Goal: Entertainment & Leisure: Consume media (video, audio)

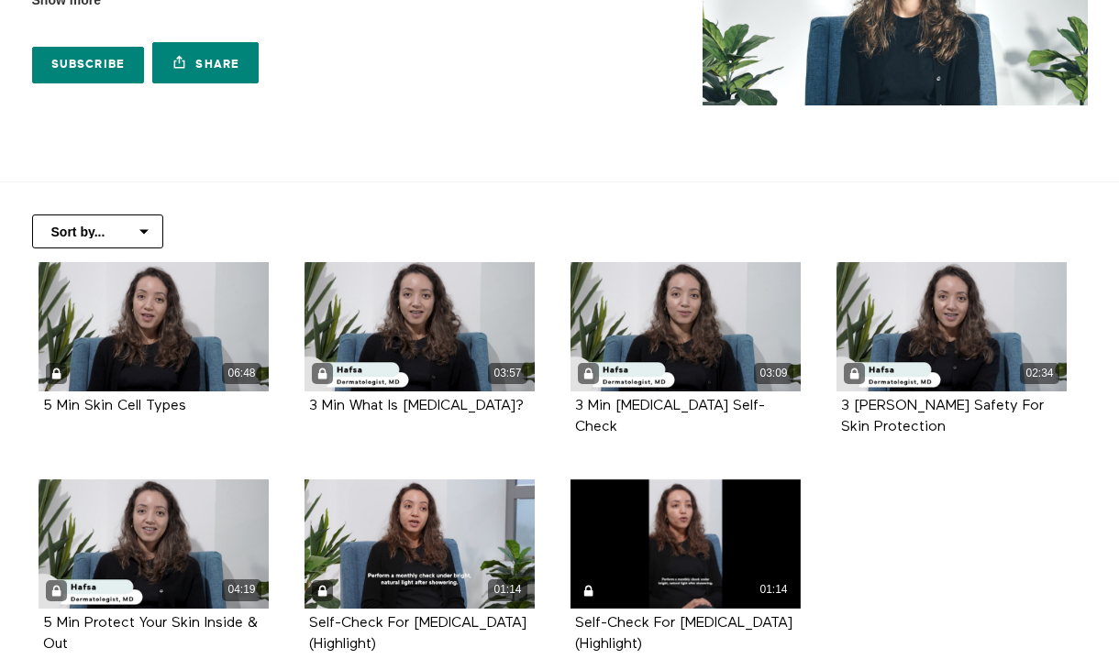
scroll to position [28, 0]
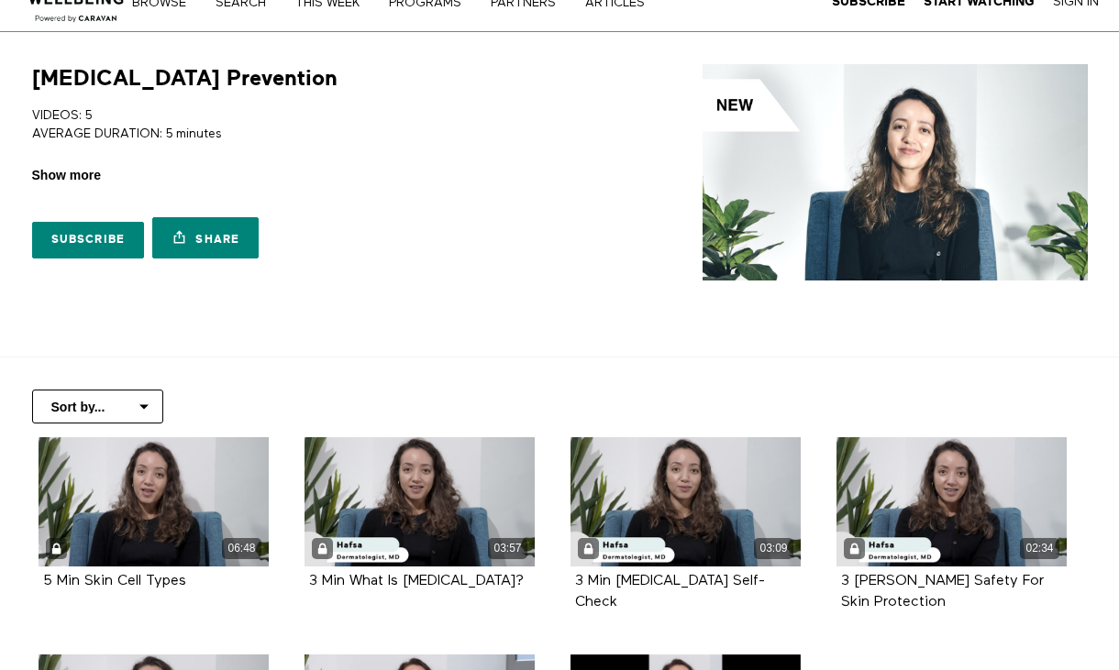
click at [93, 168] on span "Show more" at bounding box center [66, 175] width 69 height 19
click at [0, 0] on input "Show more Show less" at bounding box center [0, 0] width 0 height 0
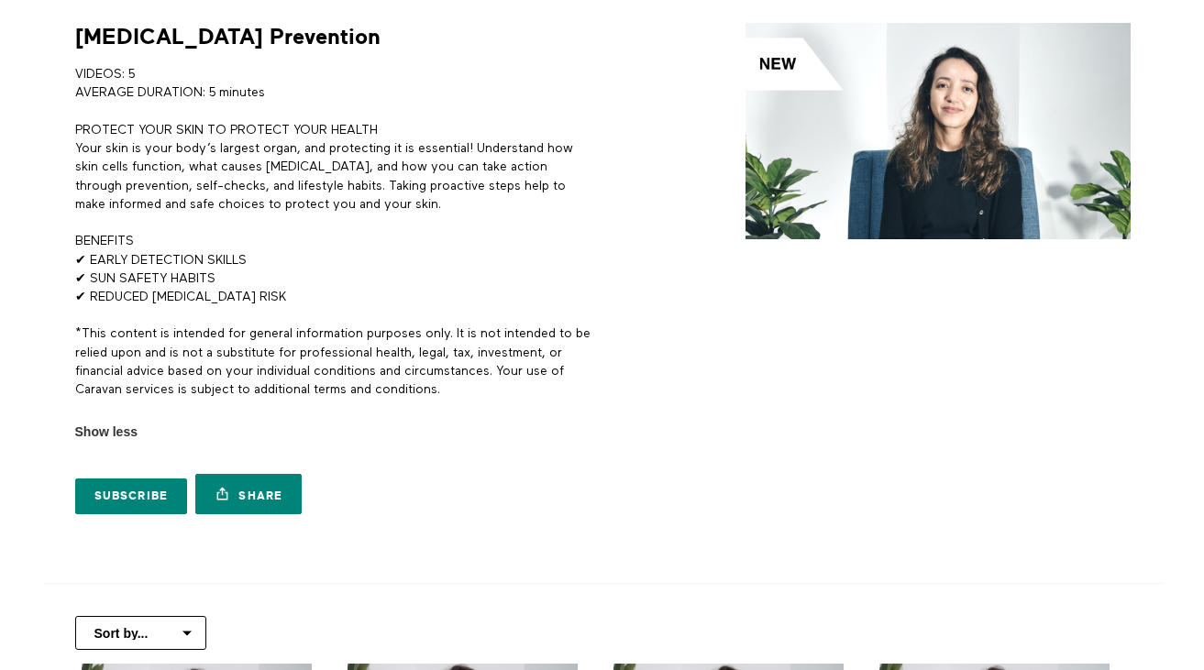
scroll to position [0, 0]
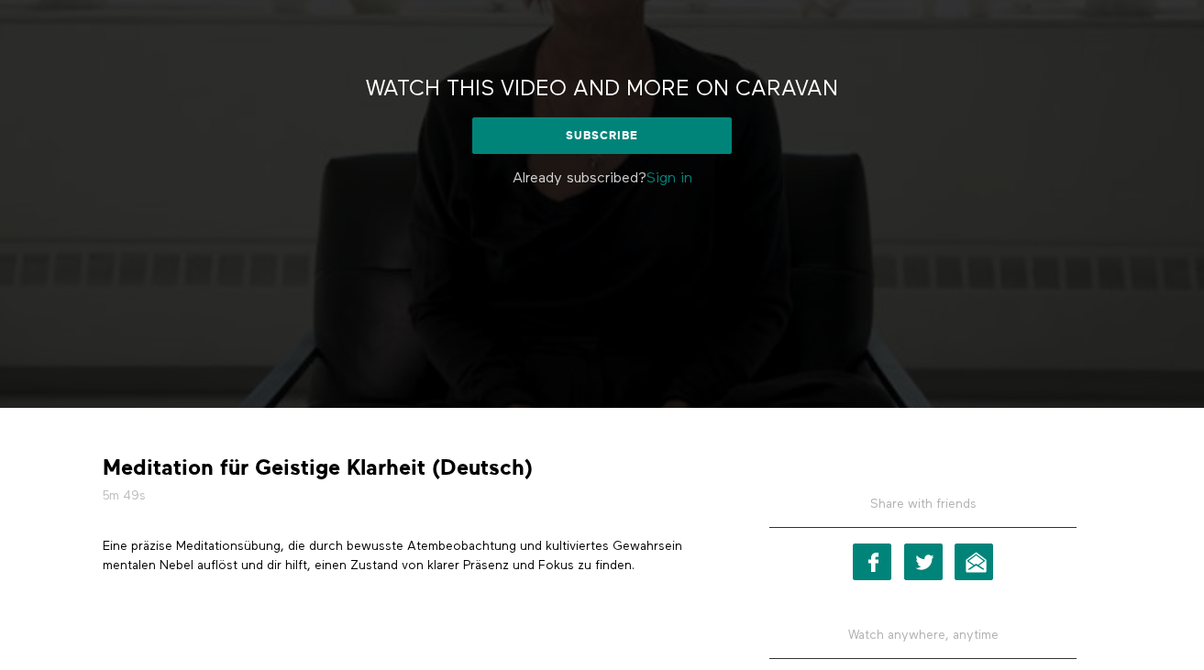
scroll to position [204, 0]
